Goal: Navigation & Orientation: Find specific page/section

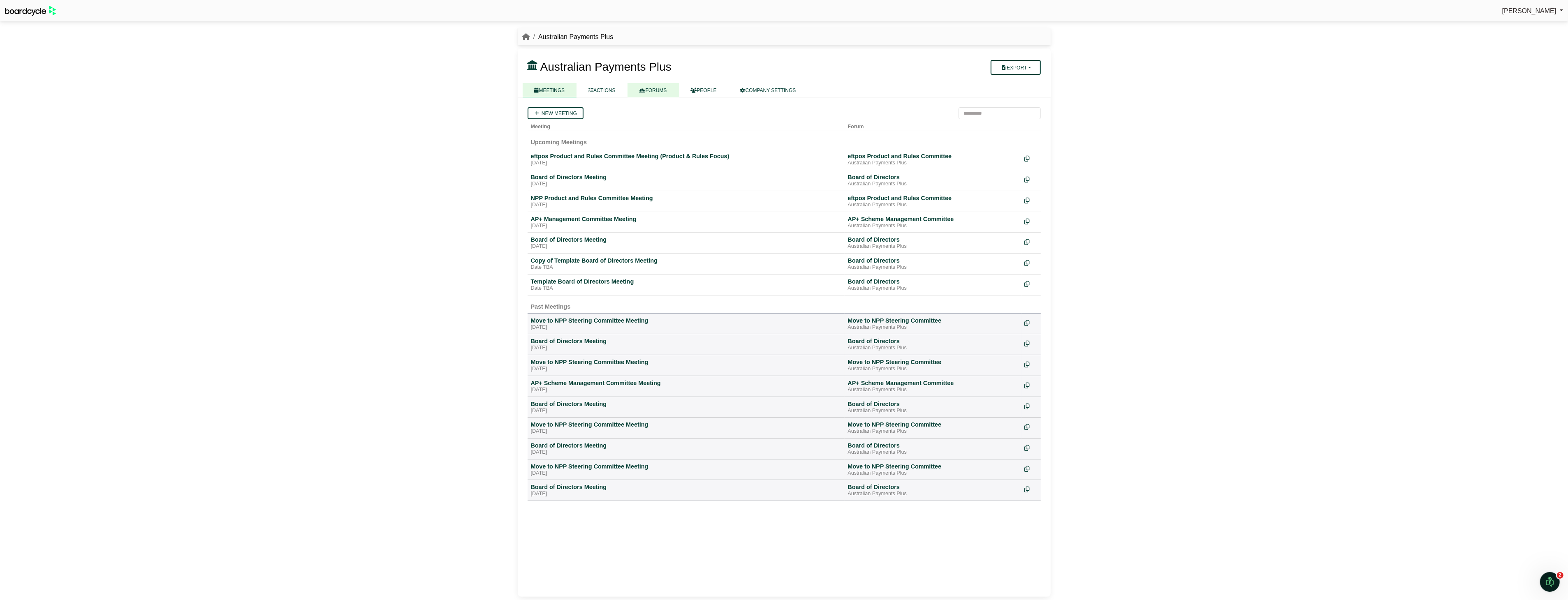
click at [653, 86] on link "FORUMS" at bounding box center [653, 90] width 52 height 14
click at [592, 216] on div "AP+ Management Committee Meeting" at bounding box center [686, 219] width 310 height 7
click at [590, 216] on div "AP+ Management Committee Meeting" at bounding box center [686, 219] width 310 height 7
click at [577, 219] on div "AP+ Management Committee Meeting" at bounding box center [686, 219] width 310 height 7
